Goal: Find specific page/section: Find specific page/section

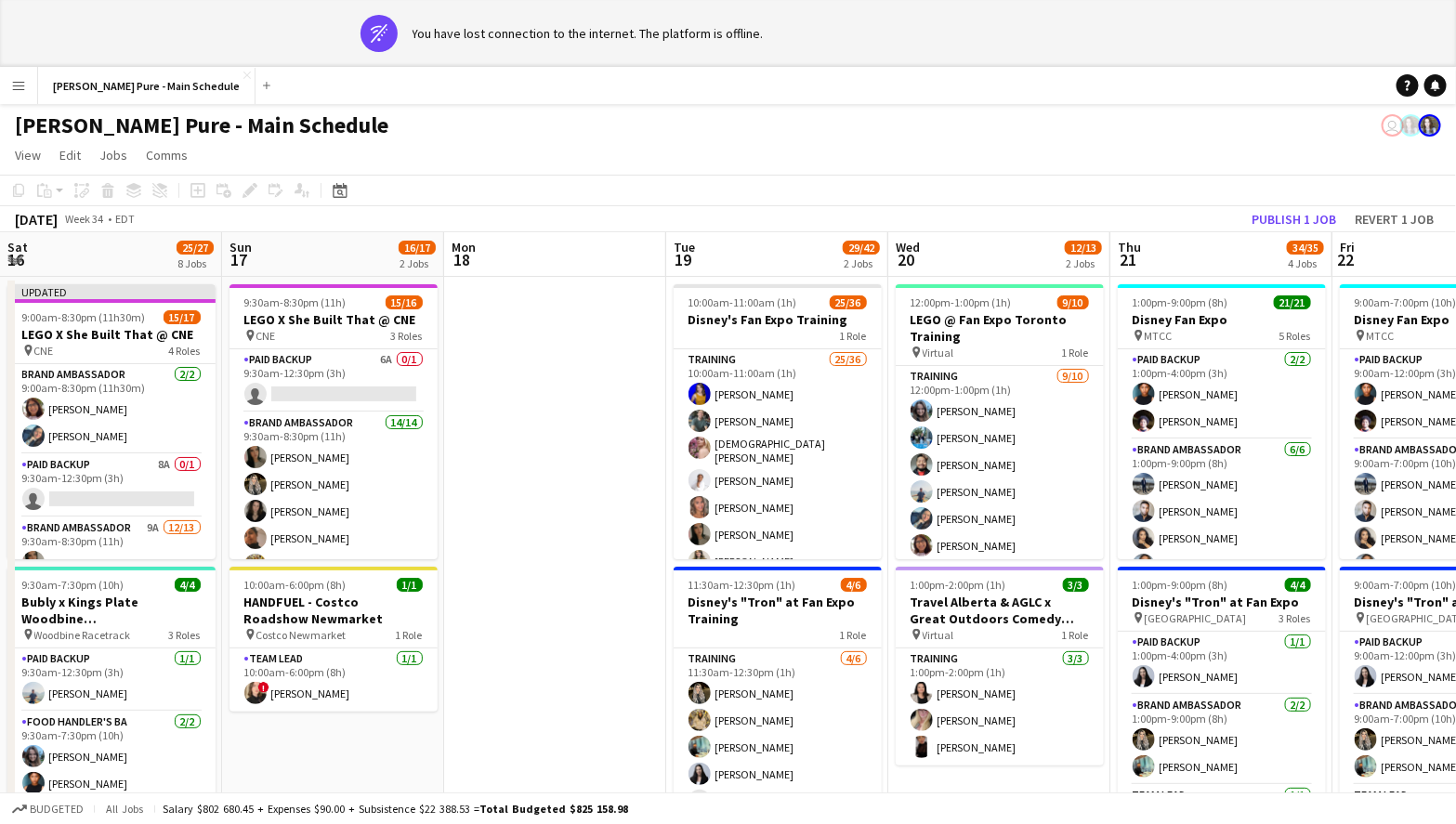
scroll to position [0, 618]
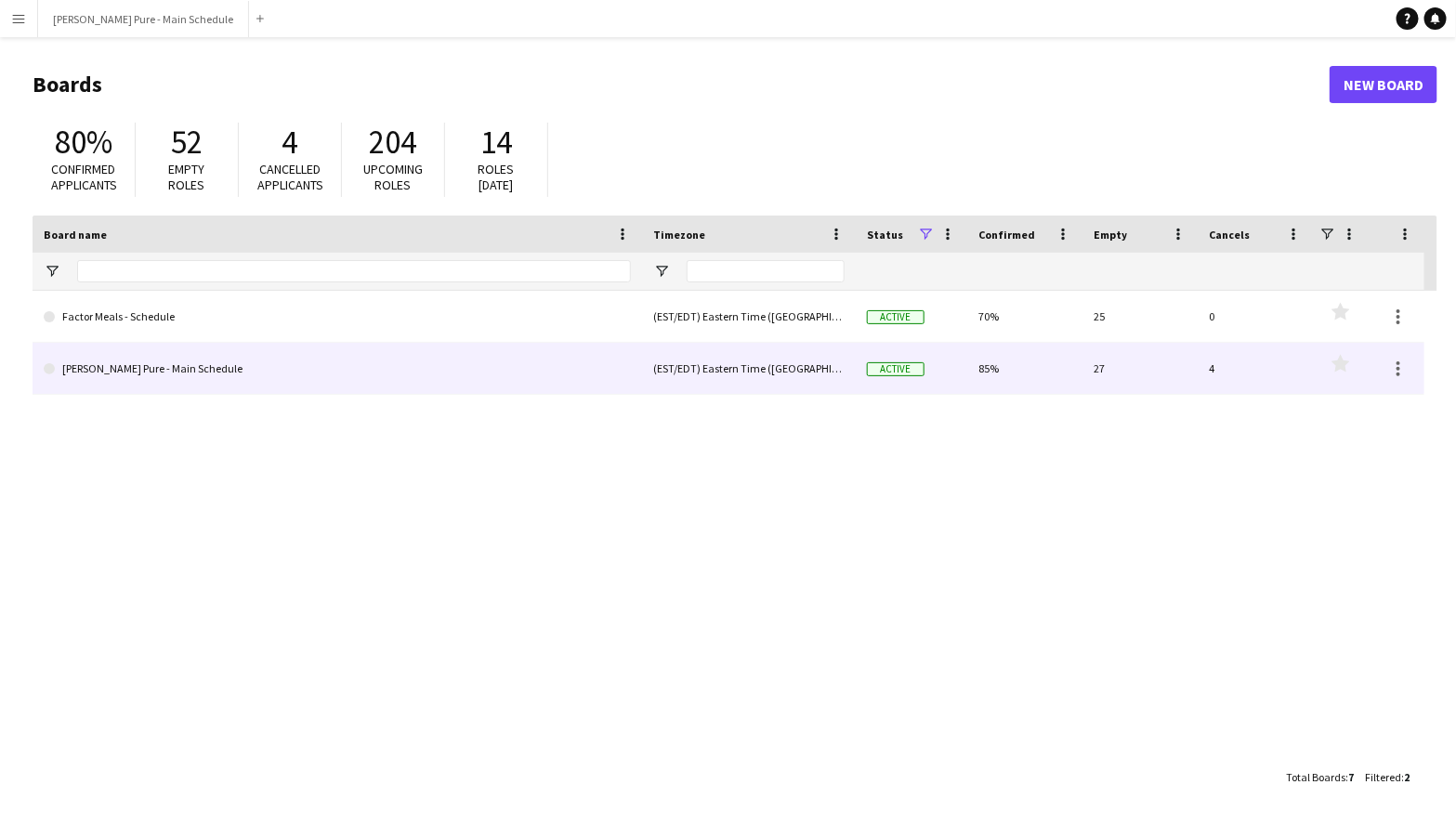
click at [392, 355] on link "[PERSON_NAME] Pure - Main Schedule" at bounding box center [337, 368] width 587 height 52
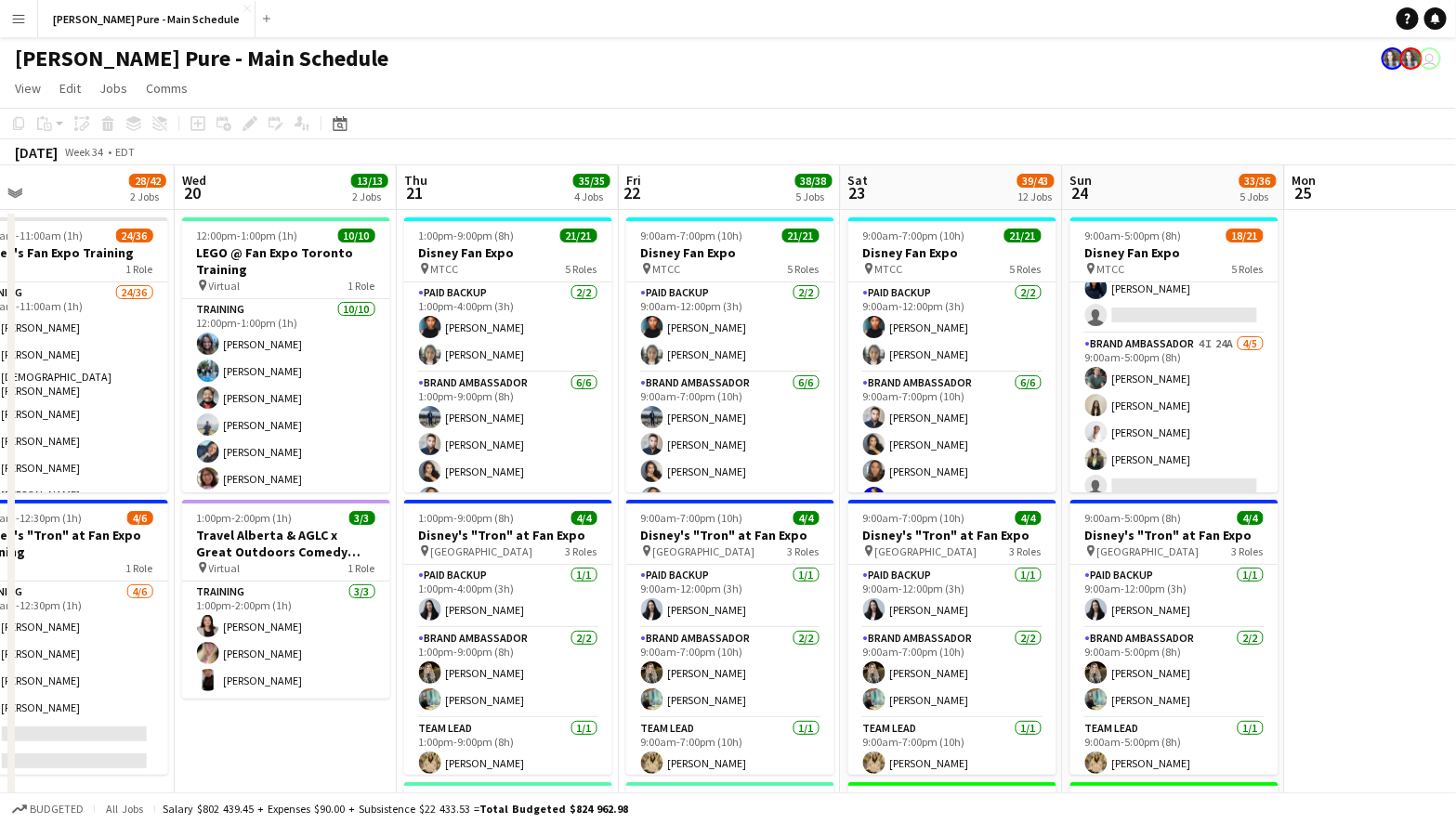
scroll to position [442, 0]
click at [1139, 138] on app-toolbar "Copy Paste Paste Command V Paste with crew Command Shift V Paste linked Job Del…" at bounding box center [728, 123] width 1456 height 31
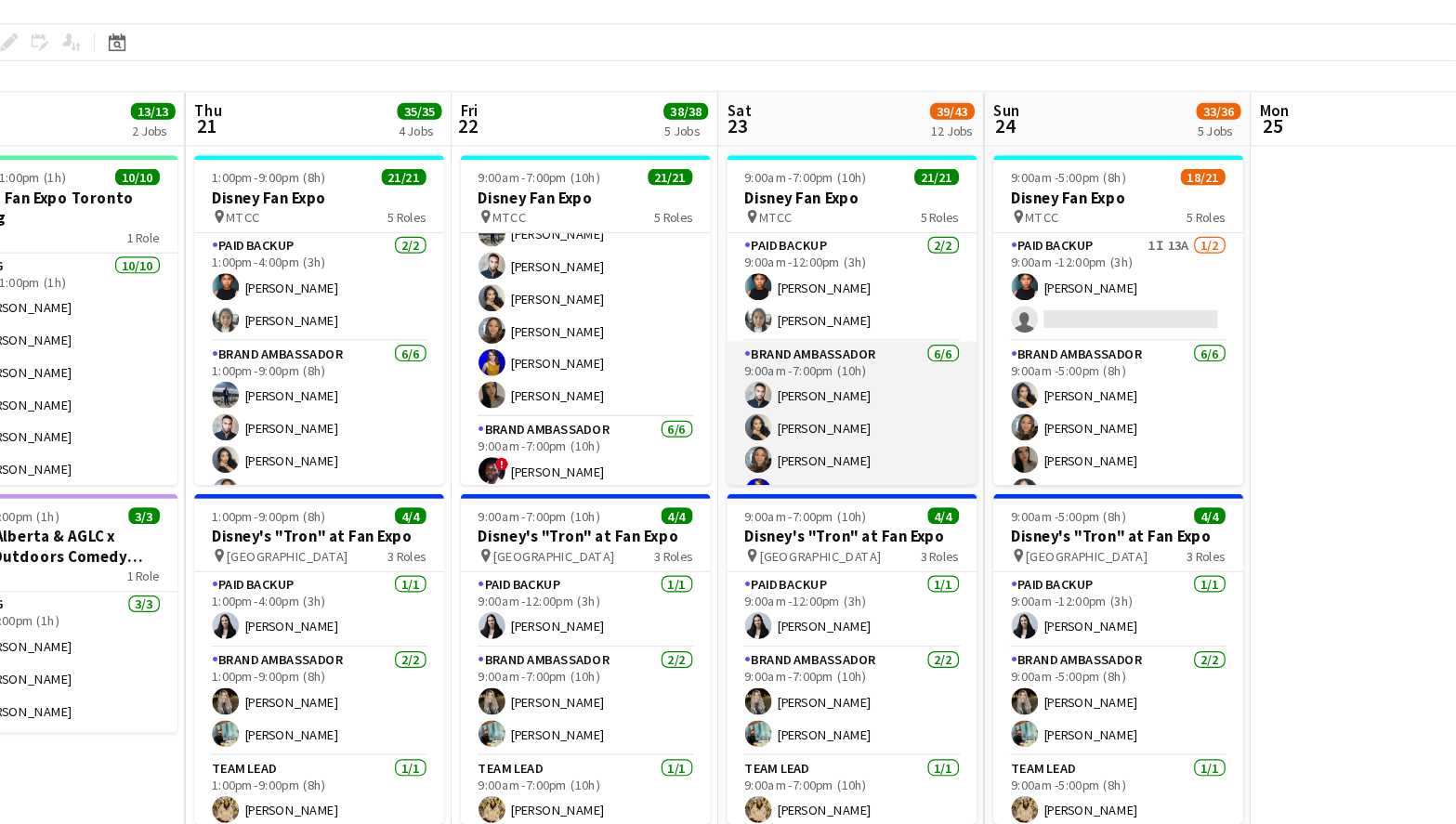
scroll to position [147, 0]
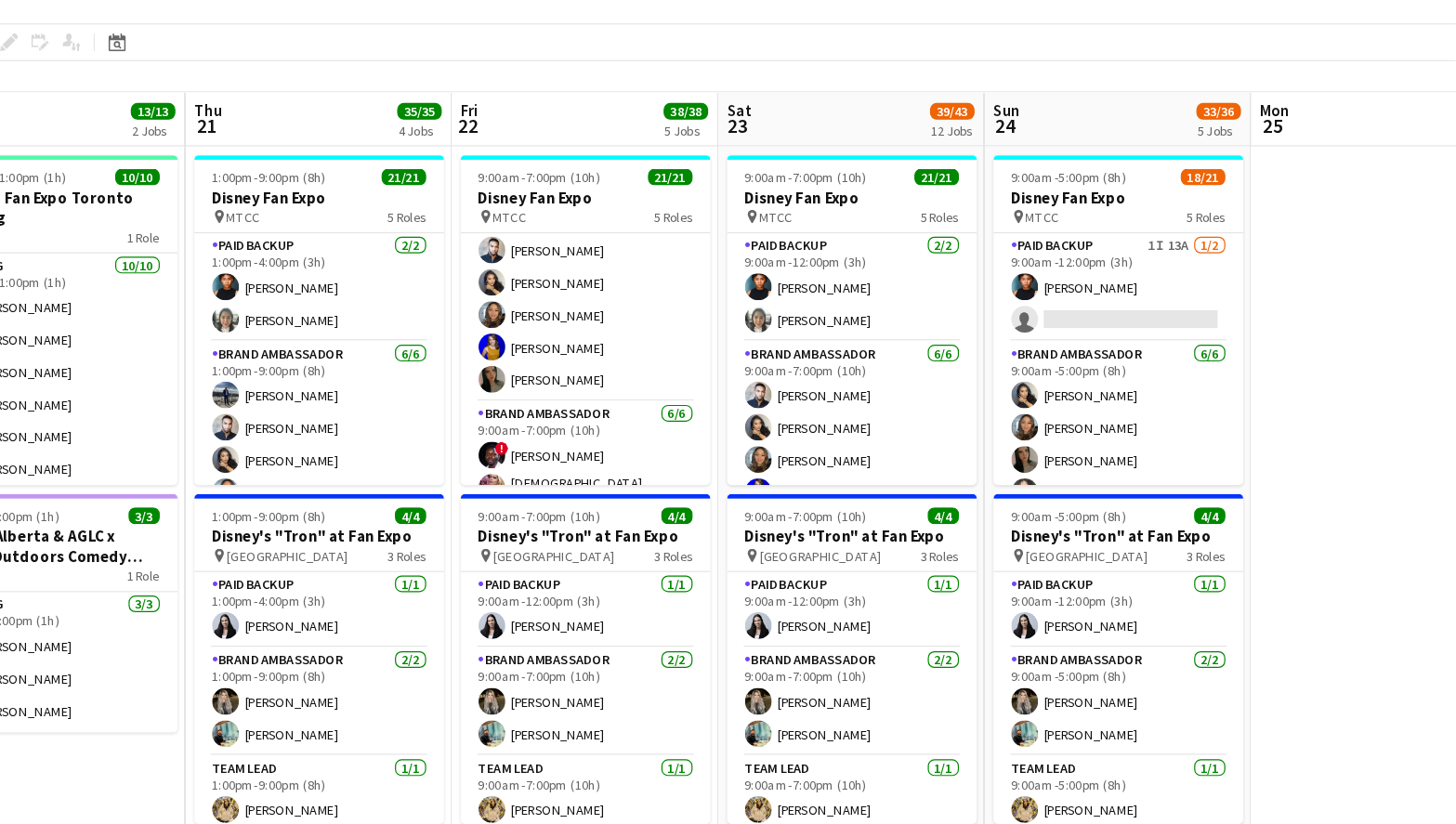
click at [925, 185] on app-board-header-date "Sat 23 39/43 12 Jobs" at bounding box center [951, 187] width 222 height 45
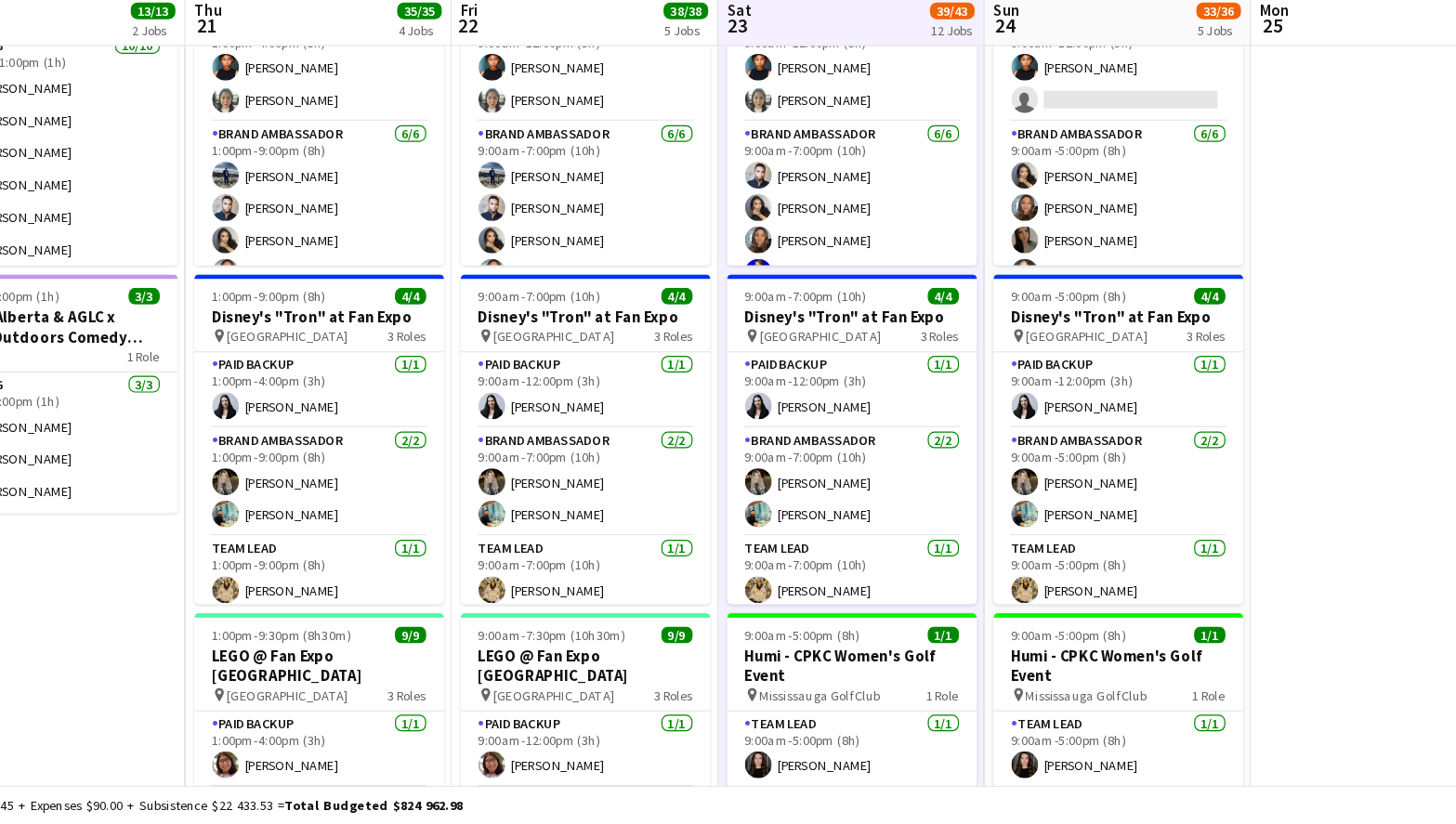
scroll to position [132, 0]
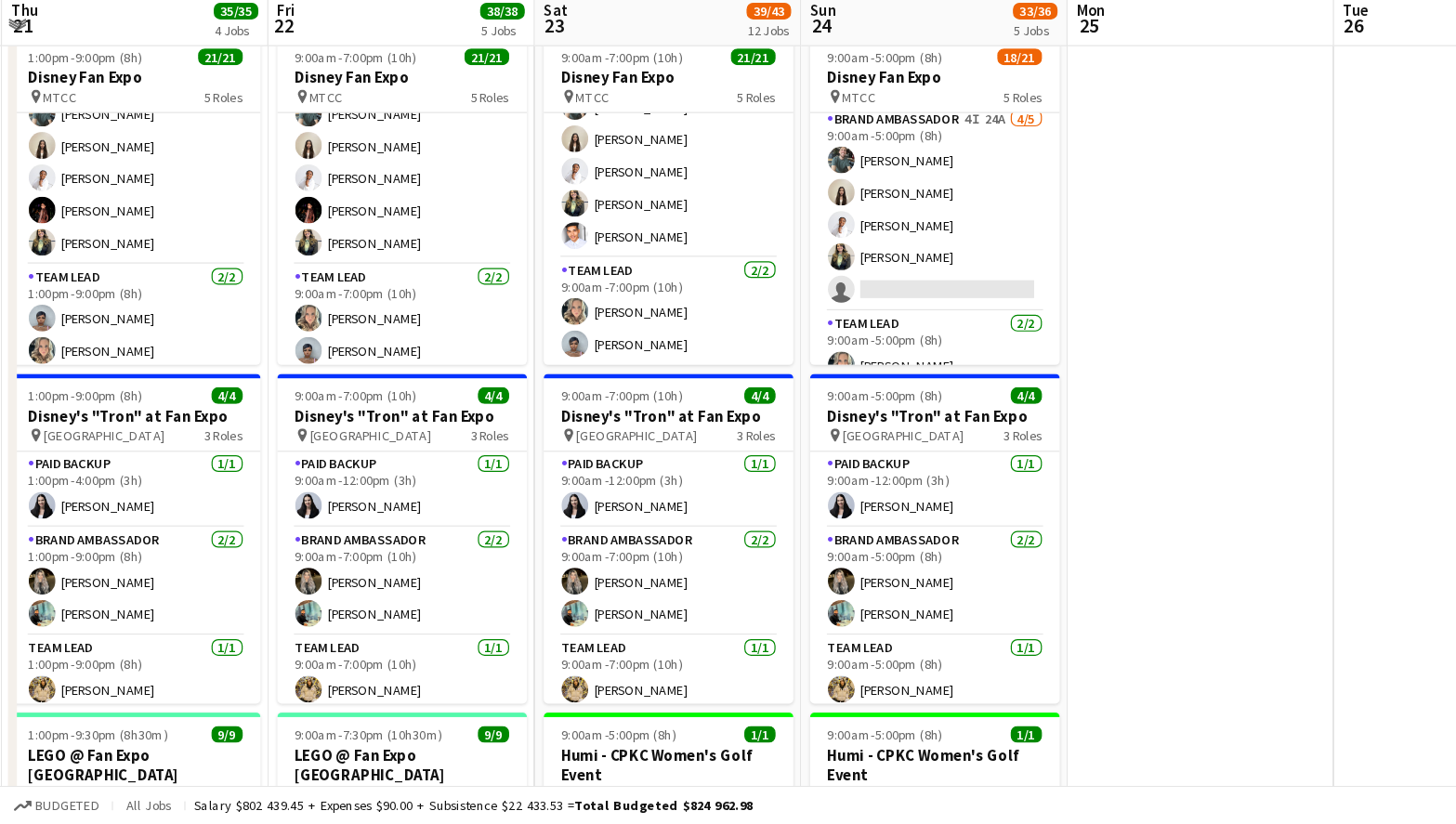
scroll to position [536, 0]
